Goal: Transaction & Acquisition: Subscribe to service/newsletter

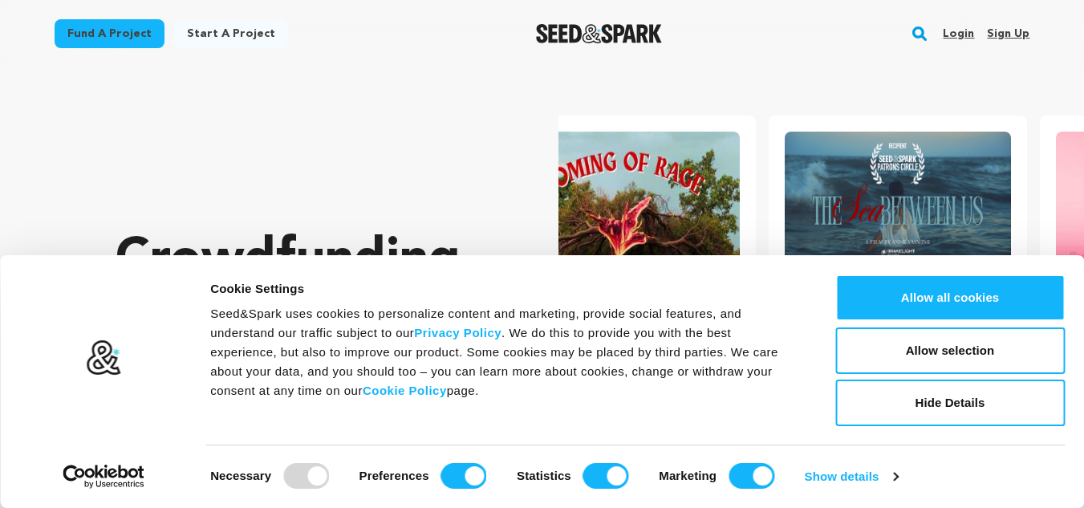
click at [323, 162] on div "Crowdfunding stories that matter . Seed&Spark is where creators and audiences w…" at bounding box center [305, 366] width 379 height 532
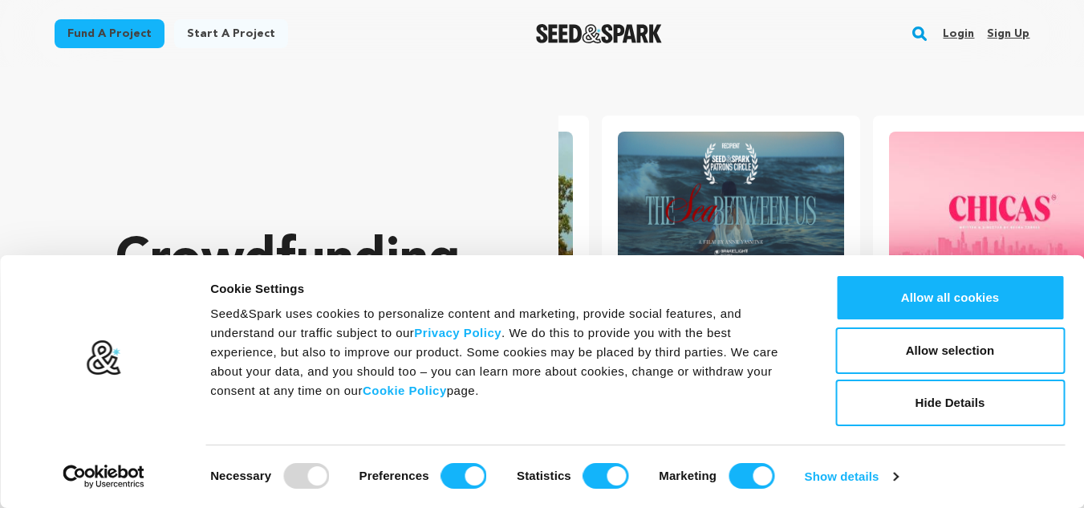
scroll to position [0, 284]
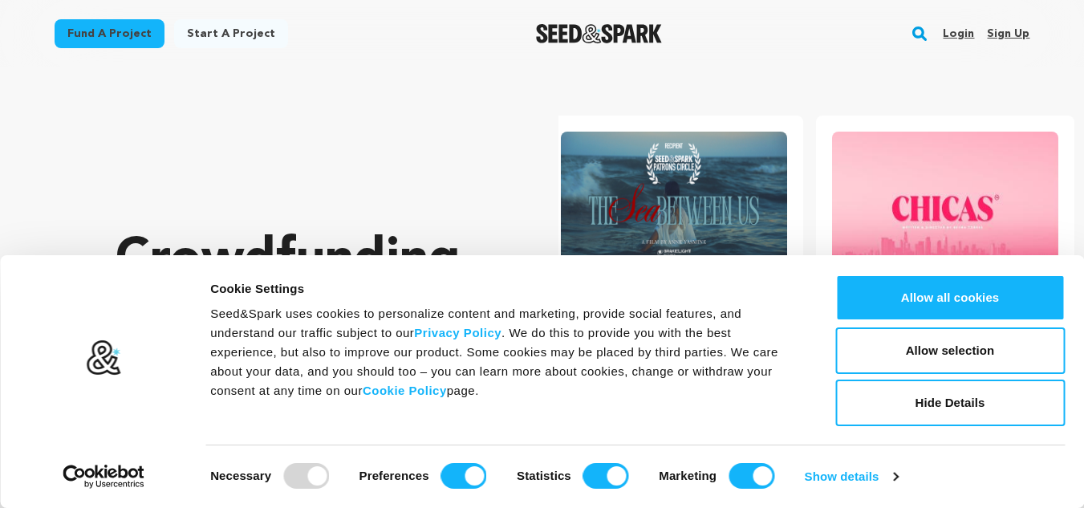
click at [1012, 37] on link "Sign up" at bounding box center [1008, 34] width 43 height 26
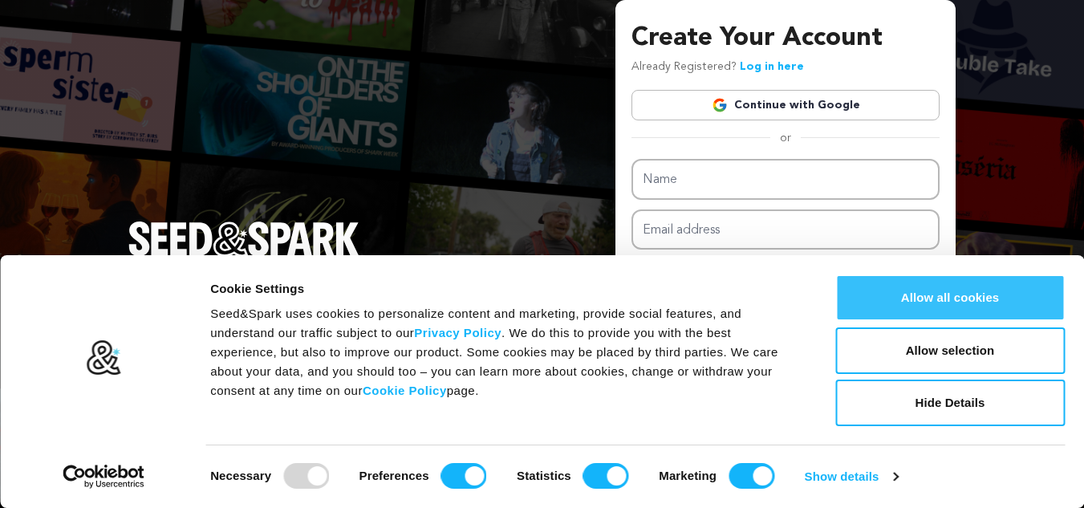
click at [952, 280] on button "Allow all cookies" at bounding box center [951, 298] width 230 height 47
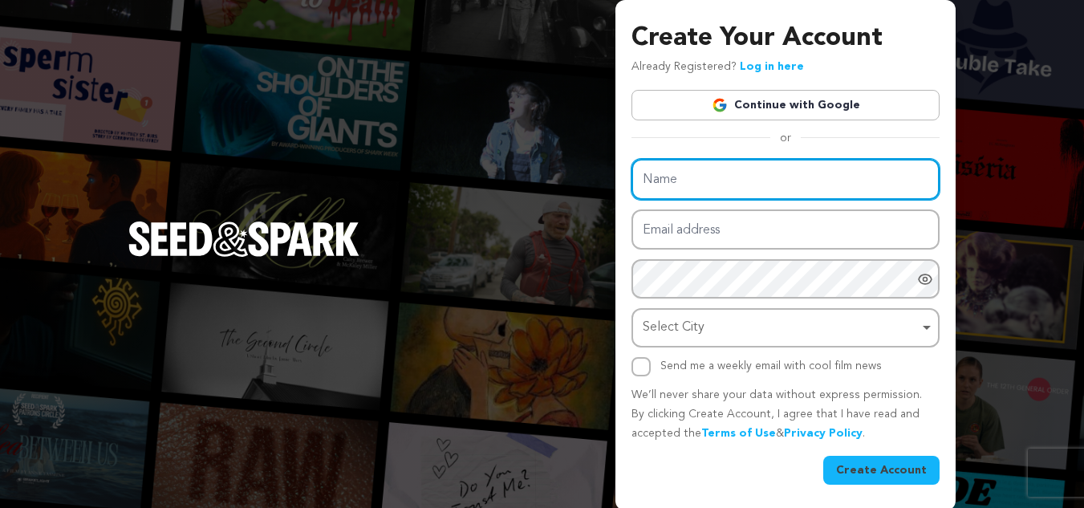
click at [792, 169] on input "Name" at bounding box center [786, 179] width 308 height 41
type input "fitnessapp"
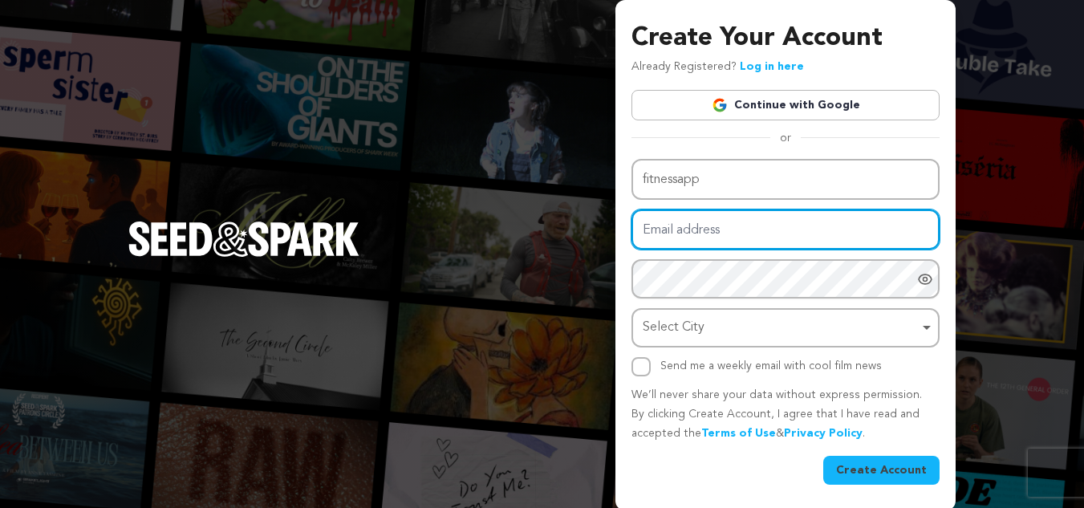
click at [767, 236] on input "Email address" at bounding box center [786, 229] width 308 height 41
click at [795, 275] on div "Name fitnessapp Email address Password Password must have at least 8 characters…" at bounding box center [786, 268] width 308 height 218
type input "[EMAIL_ADDRESS][DOMAIN_NAME]"
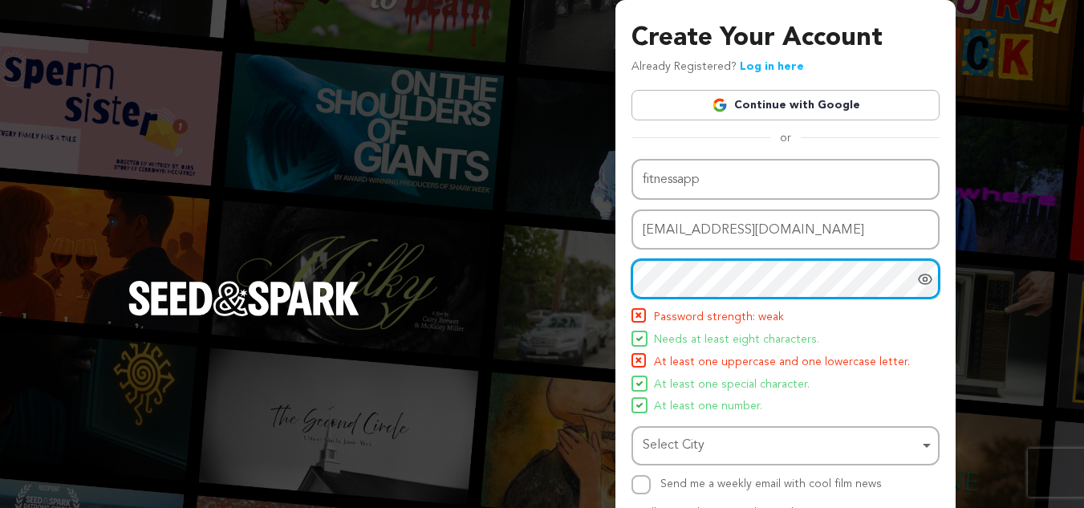
click at [923, 444] on div "Select City Remove item" at bounding box center [786, 446] width 292 height 30
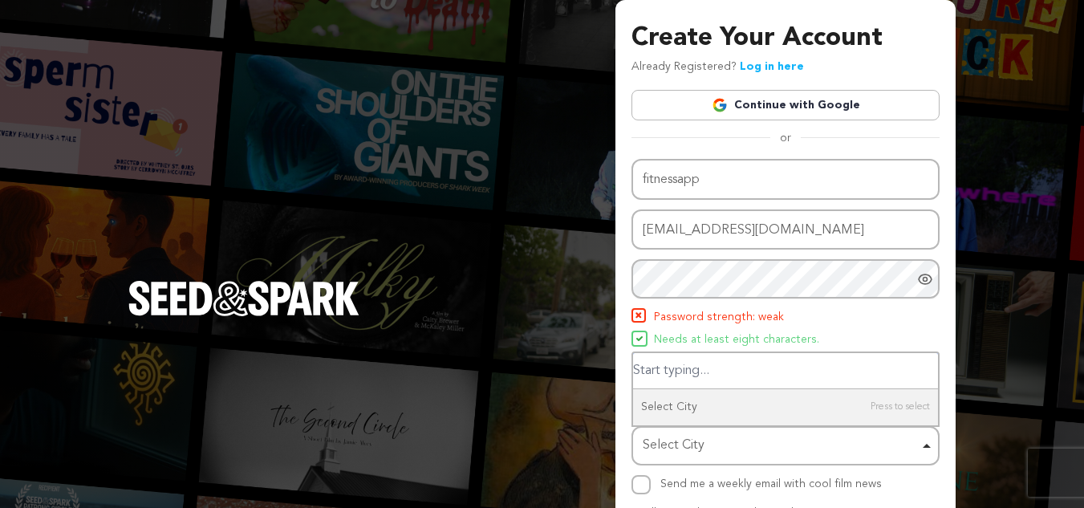
click at [923, 441] on div "Select City Remove item" at bounding box center [786, 446] width 292 height 30
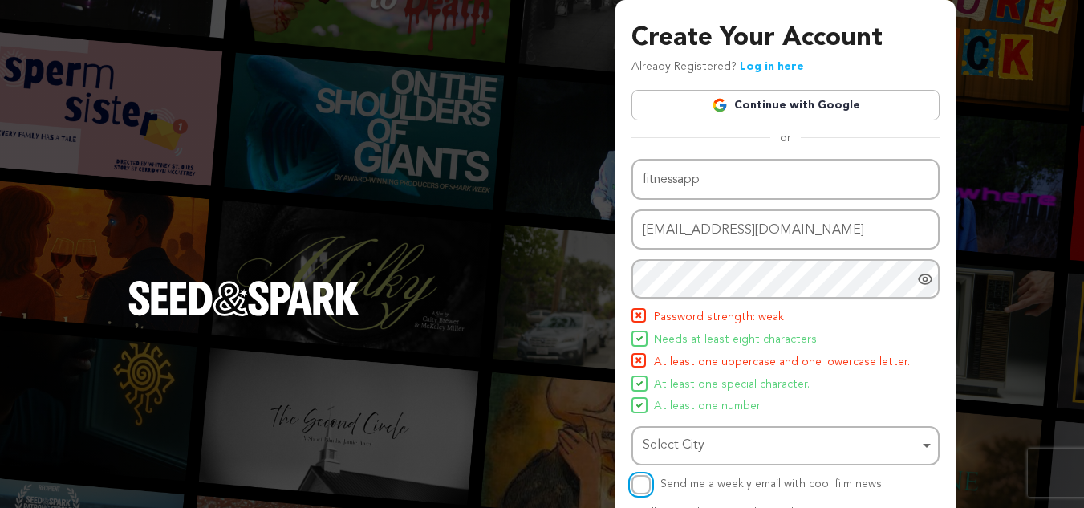
click at [644, 478] on input "Send me a weekly email with cool film news" at bounding box center [641, 484] width 19 height 19
checkbox input "true"
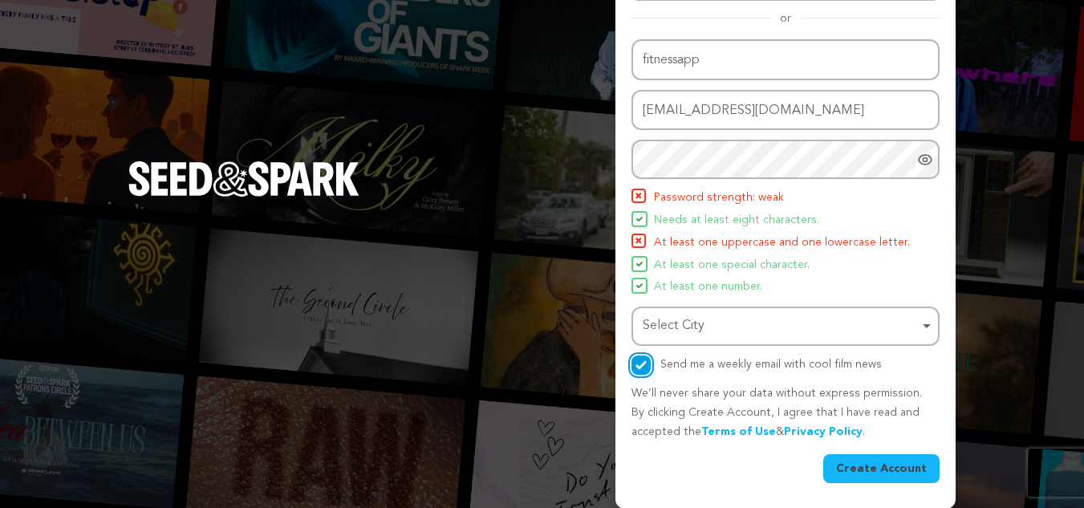
scroll to position [120, 0]
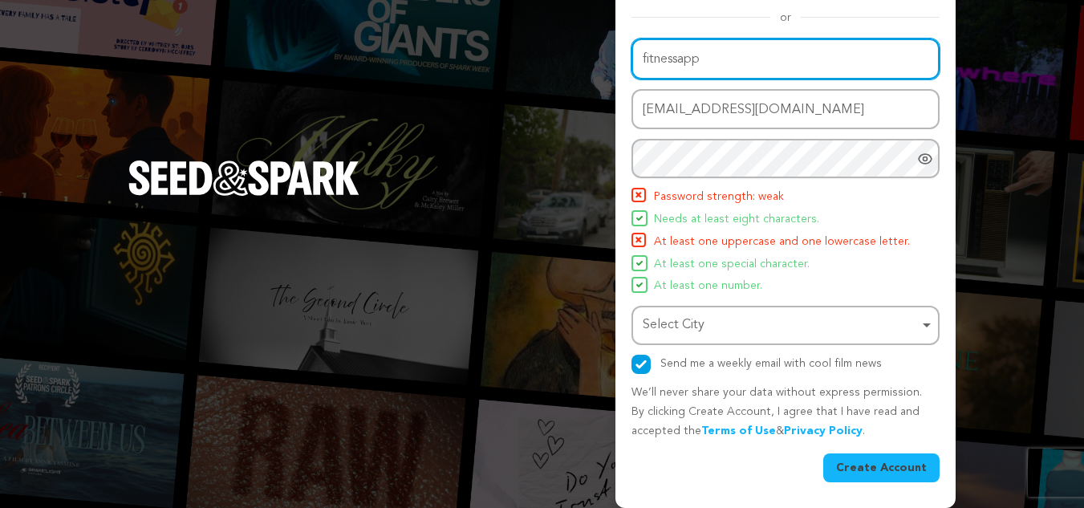
click at [722, 67] on input "fitnessapp" at bounding box center [786, 59] width 308 height 41
type input "fitnessapp01"
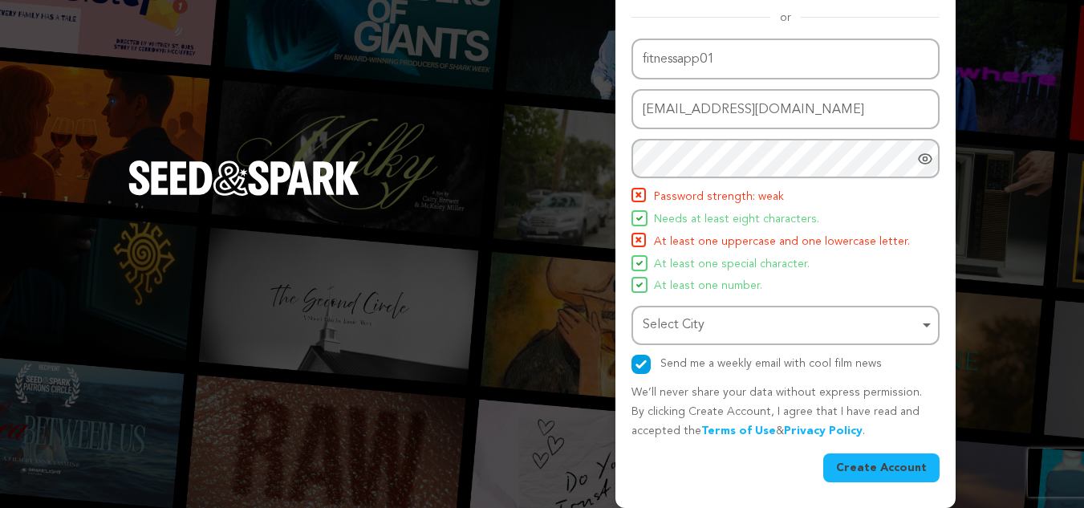
click at [921, 157] on icon "Show password as plain text. Warning: this will display your password on the sc…" at bounding box center [925, 159] width 16 height 16
click at [885, 459] on button "Create Account" at bounding box center [882, 468] width 116 height 29
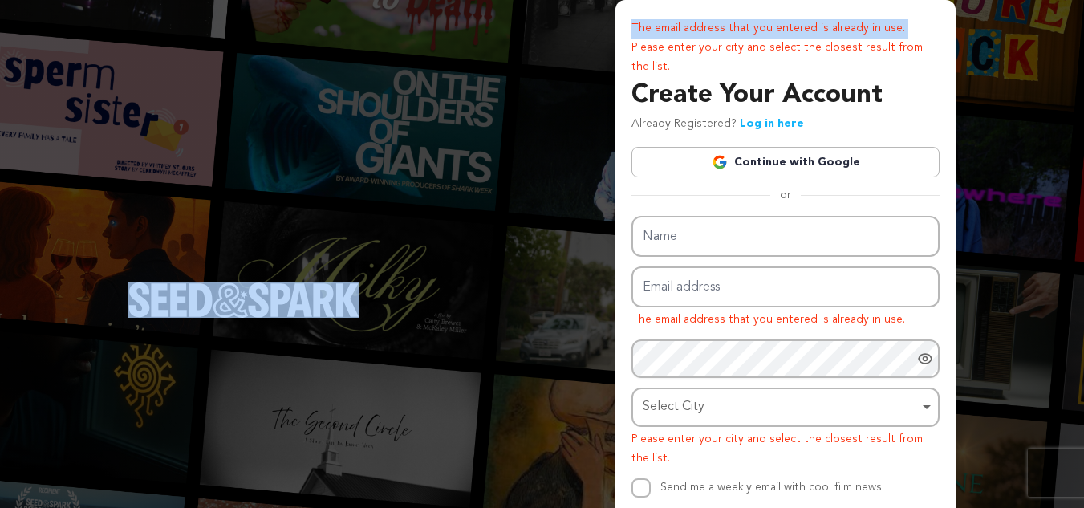
drag, startPoint x: 393, startPoint y: 42, endPoint x: 241, endPoint y: -53, distance: 179.5
click at [241, 0] on html "The email address that you entered is already in use. Please enter your city an…" at bounding box center [542, 316] width 1084 height 632
